Goal: Transaction & Acquisition: Purchase product/service

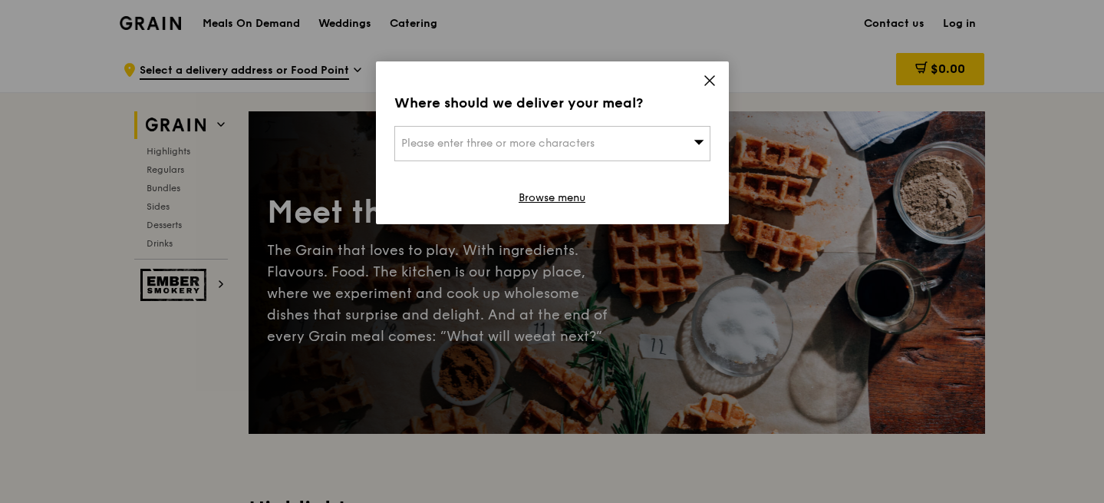
click at [707, 80] on icon at bounding box center [710, 81] width 14 height 14
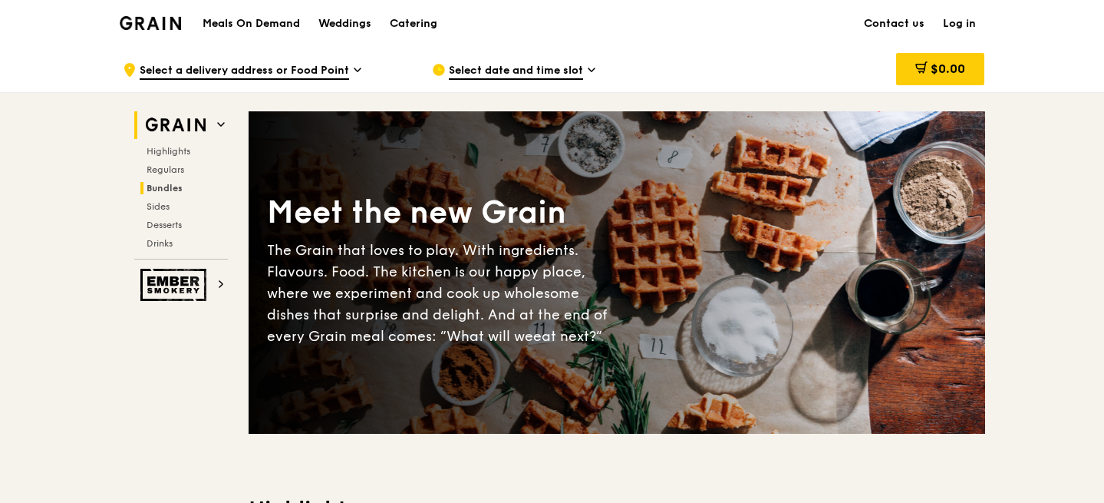
click at [169, 187] on span "Bundles" at bounding box center [165, 188] width 36 height 11
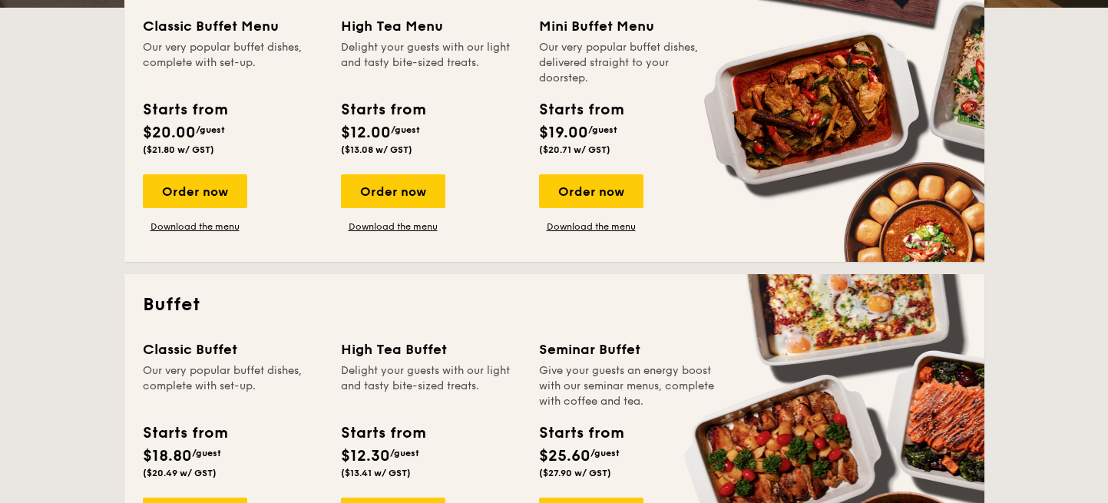
scroll to position [399, 0]
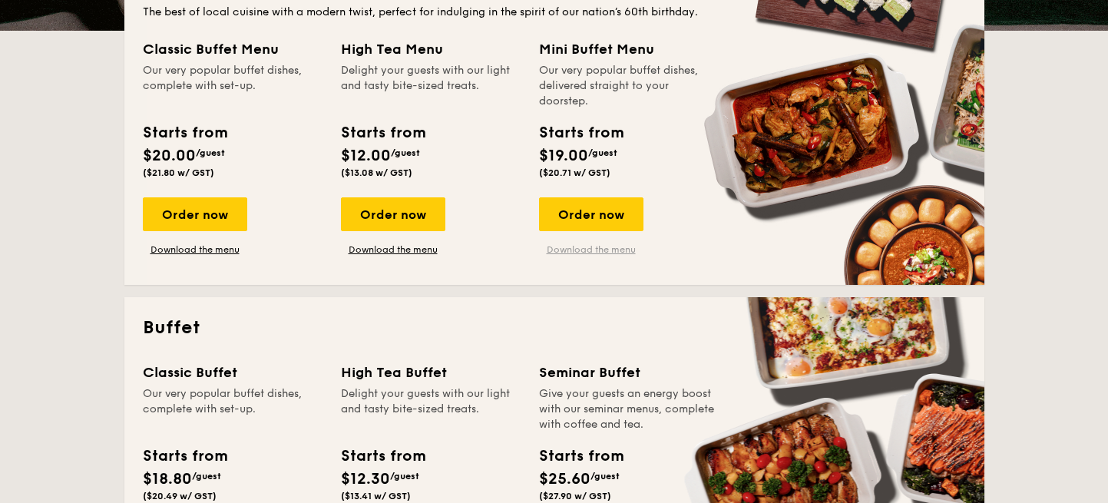
click at [586, 247] on link "Download the menu" at bounding box center [591, 249] width 104 height 12
click at [385, 217] on div "Order now" at bounding box center [393, 214] width 104 height 34
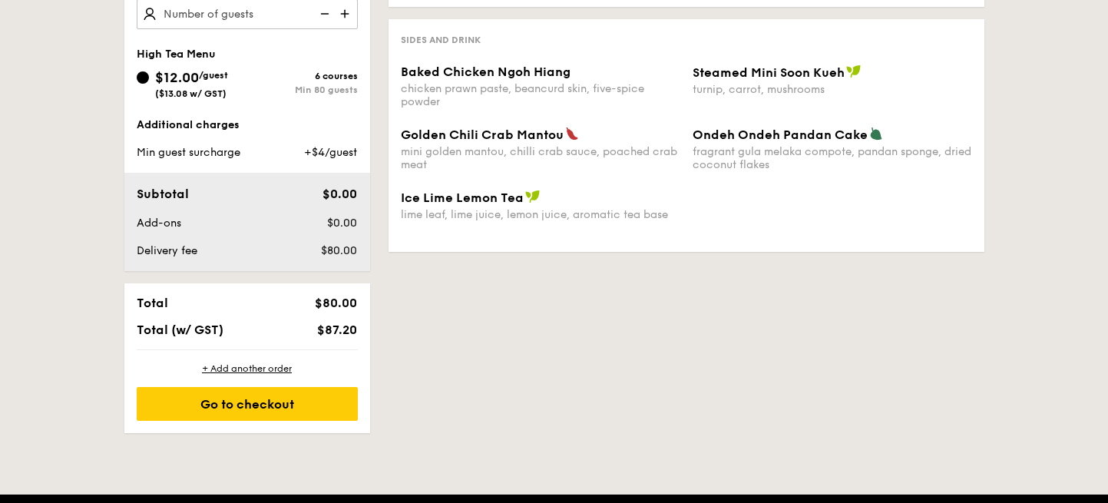
scroll to position [543, 0]
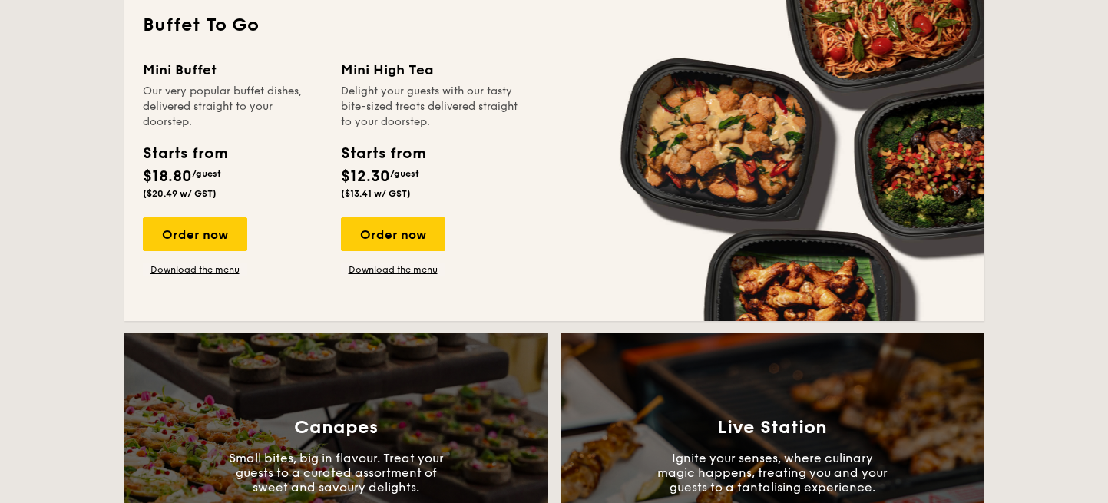
scroll to position [1379, 0]
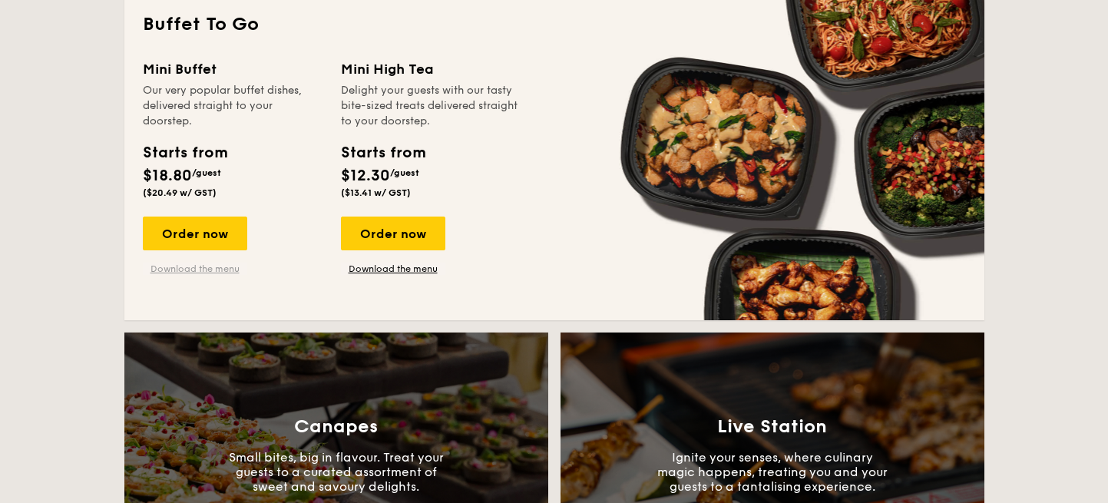
click at [201, 265] on link "Download the menu" at bounding box center [195, 268] width 104 height 12
